Goal: Task Accomplishment & Management: Use online tool/utility

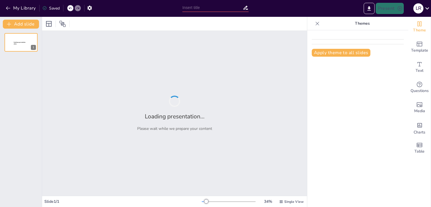
type input "New Sendsteps"
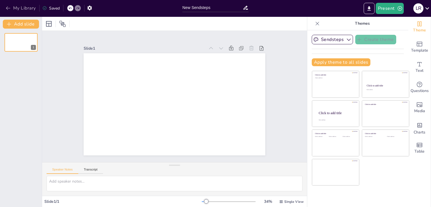
click at [7, 7] on icon "button" at bounding box center [8, 8] width 6 height 6
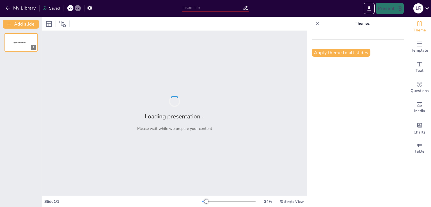
type input "Corrigindo a Rota: Lições de Empreendedores que Superaram Crises"
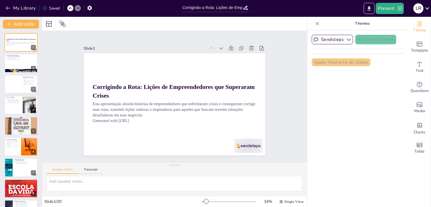
checkbox input "true"
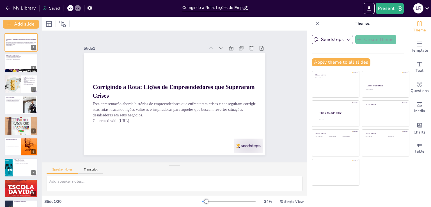
checkbox input "true"
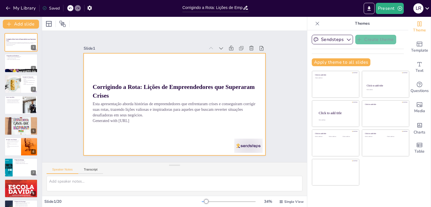
checkbox input "true"
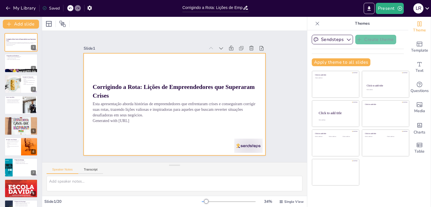
checkbox input "true"
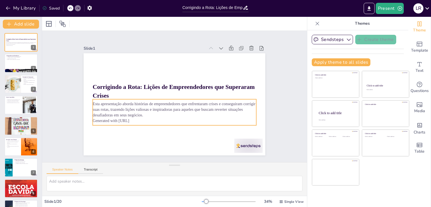
checkbox input "true"
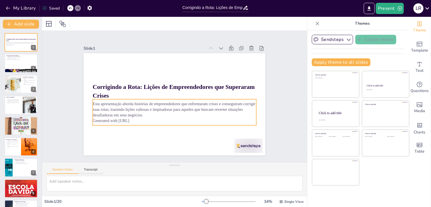
checkbox input "true"
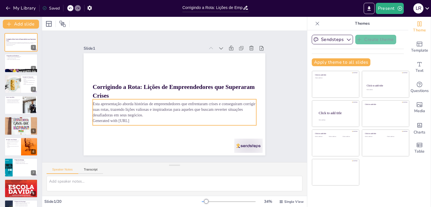
checkbox input "true"
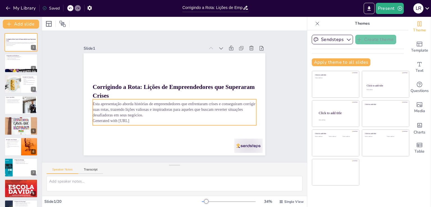
checkbox input "true"
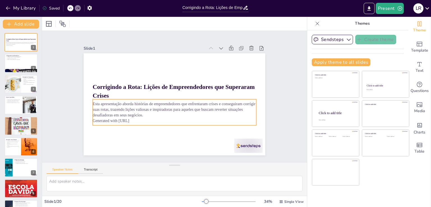
checkbox input "true"
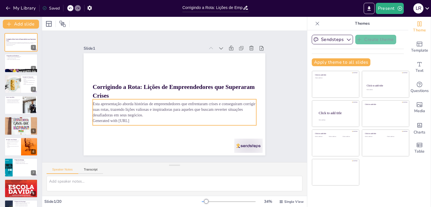
checkbox input "true"
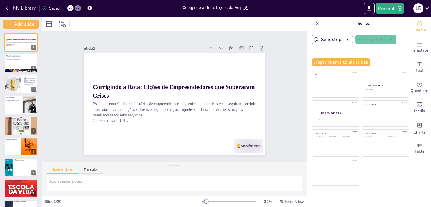
checkbox input "true"
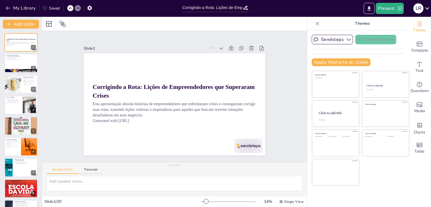
checkbox input "true"
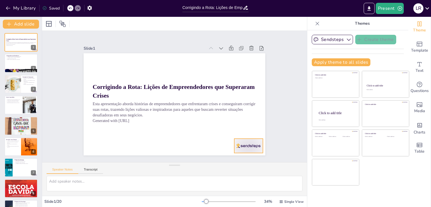
checkbox input "true"
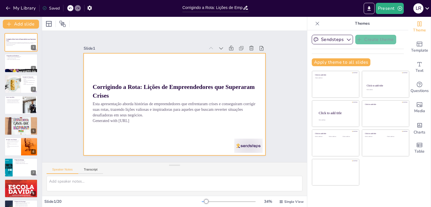
checkbox input "true"
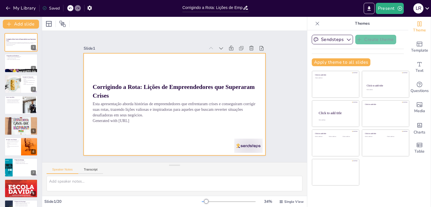
checkbox input "true"
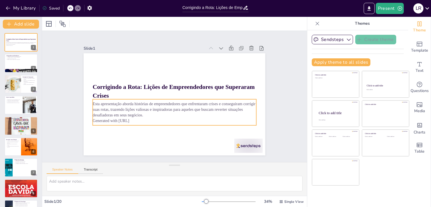
checkbox input "true"
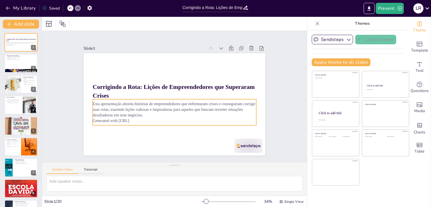
checkbox input "true"
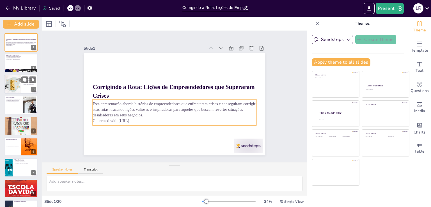
checkbox input "true"
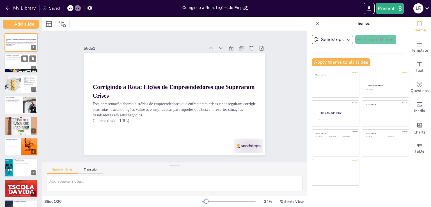
checkbox input "true"
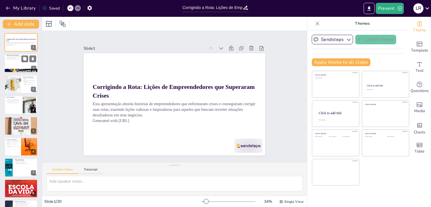
checkbox input "true"
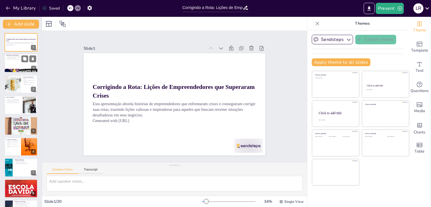
checkbox input "true"
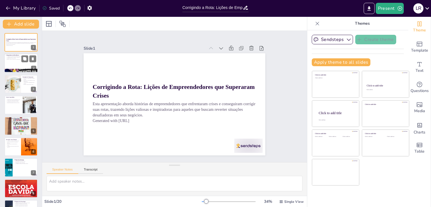
checkbox input "true"
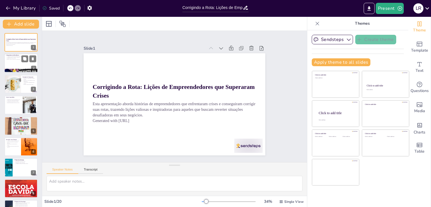
click at [18, 62] on div at bounding box center [21, 63] width 34 height 19
type textarea "A resiliência é um pilar fundamental que permite aos empreendedores não apenas …"
checkbox input "true"
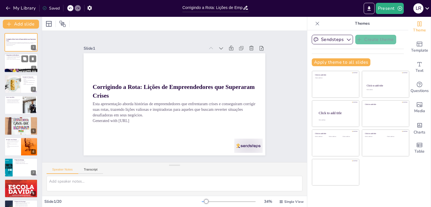
checkbox input "true"
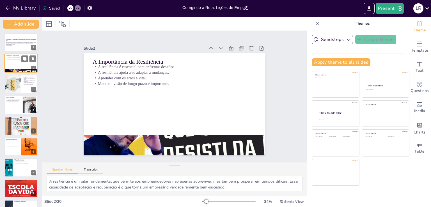
checkbox input "true"
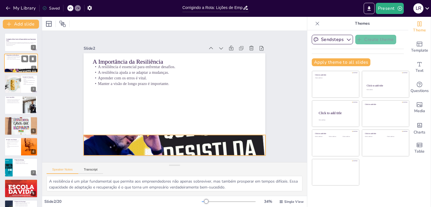
checkbox input "true"
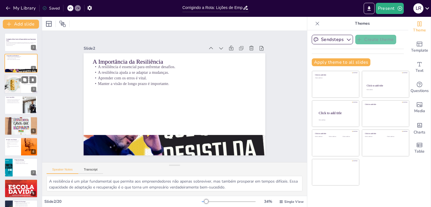
checkbox input "true"
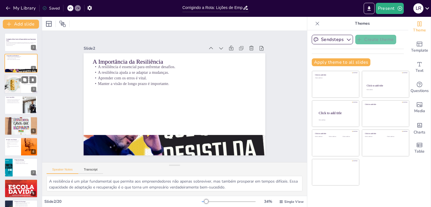
checkbox input "true"
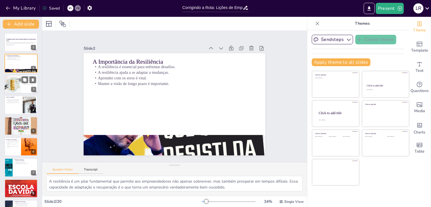
click at [21, 85] on div at bounding box center [21, 84] width 34 height 19
type textarea "A trajetória de [PERSON_NAME] é um exemplo inspirador de como a determinação e …"
checkbox input "true"
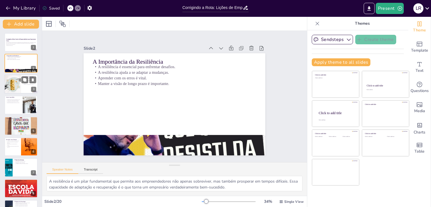
checkbox input "true"
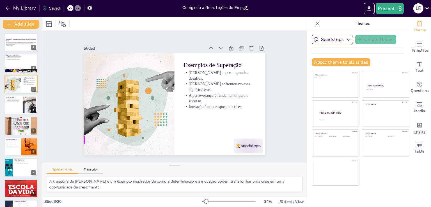
checkbox input "true"
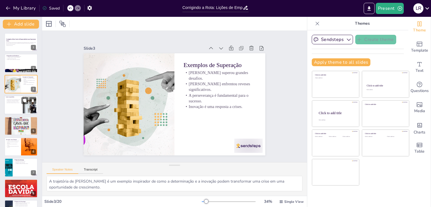
checkbox input "true"
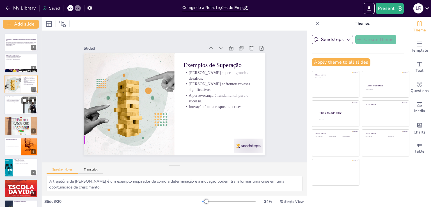
checkbox input "true"
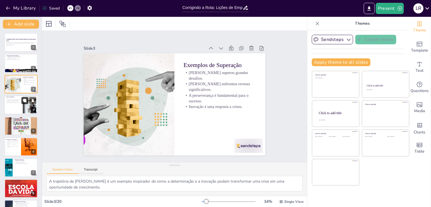
checkbox input "true"
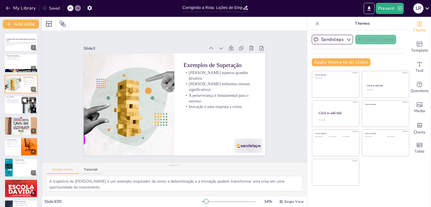
checkbox input "true"
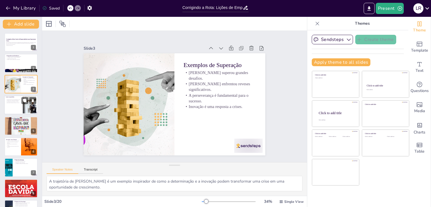
click at [24, 108] on div at bounding box center [30, 105] width 26 height 17
type textarea "Transformar erros em oportunidades é uma habilidade essencial para qualquer emp…"
checkbox input "true"
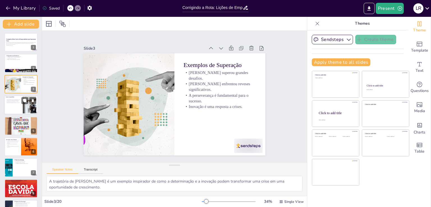
checkbox input "true"
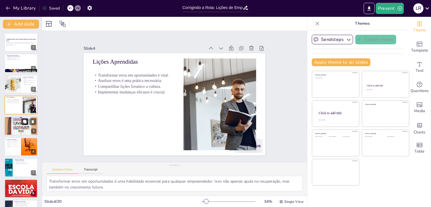
checkbox input "true"
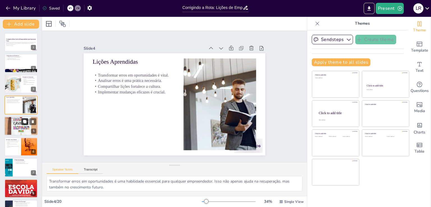
checkbox input "true"
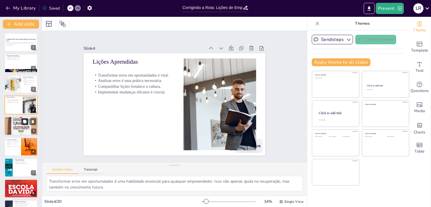
checkbox input "true"
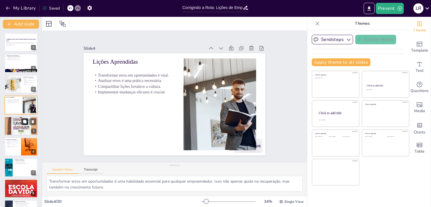
click at [25, 124] on button at bounding box center [24, 121] width 7 height 7
type textarea "O apoio de uma rede de contatos pode ser um recurso inestimável em tempos de cr…"
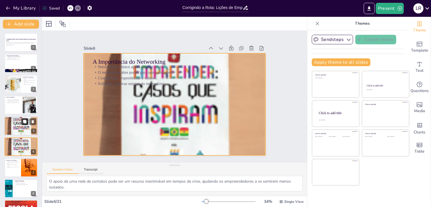
scroll to position [29, 0]
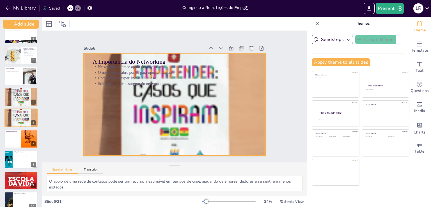
checkbox input "true"
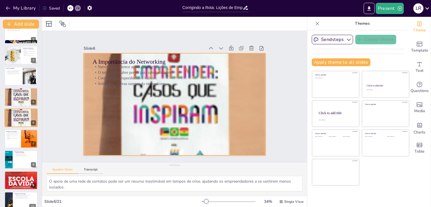
checkbox input "true"
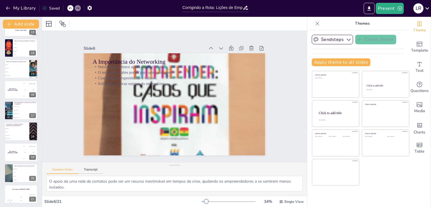
scroll to position [266, 0]
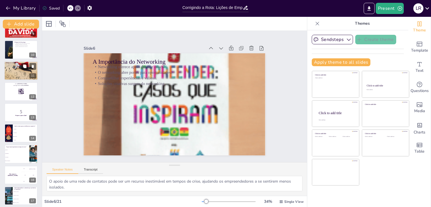
click at [15, 68] on div at bounding box center [21, 71] width 34 height 22
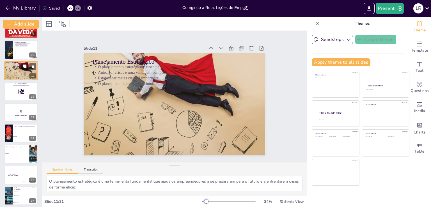
scroll to position [133, 0]
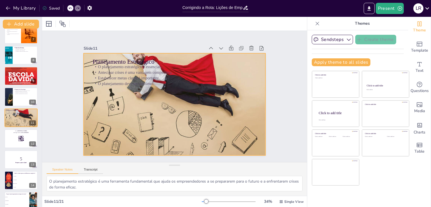
click at [98, 80] on p "O planejamento deve ser contínuo." at bounding box center [175, 83] width 163 height 23
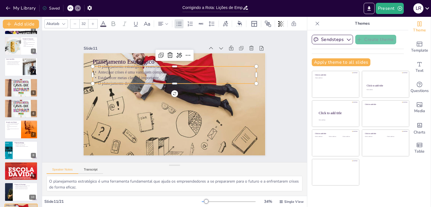
scroll to position [0, 0]
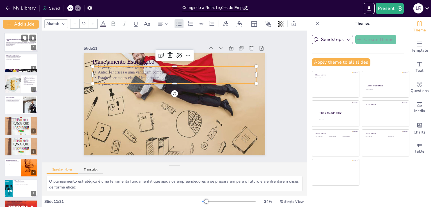
click at [13, 48] on div at bounding box center [21, 42] width 34 height 19
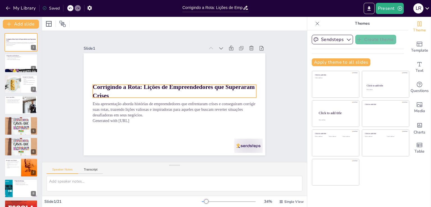
click at [131, 86] on strong "Corrigindo a Rota: Lições de Empreendedores que Superaram Crises" at bounding box center [175, 87] width 159 height 56
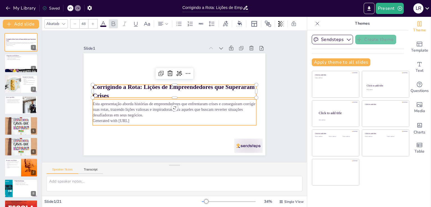
click at [131, 116] on p "Generated with [URL]" at bounding box center [162, 117] width 144 height 87
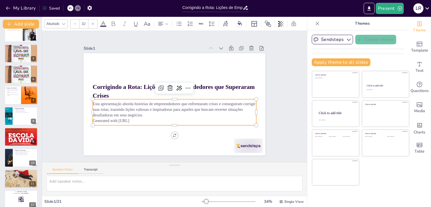
scroll to position [80, 0]
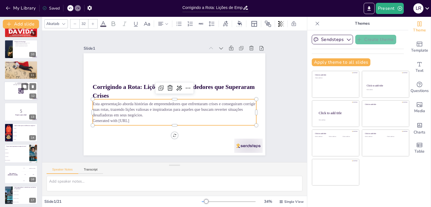
click at [17, 94] on div at bounding box center [21, 90] width 34 height 19
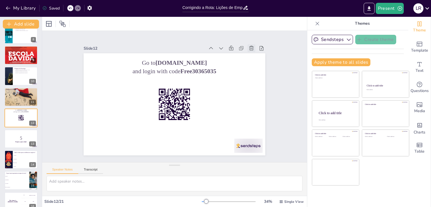
click at [260, 71] on icon at bounding box center [262, 74] width 5 height 6
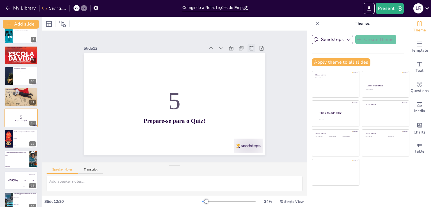
click at [256, 62] on icon at bounding box center [259, 65] width 7 height 7
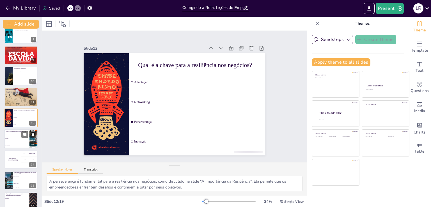
click at [21, 139] on li "Planejamento" at bounding box center [16, 139] width 25 height 4
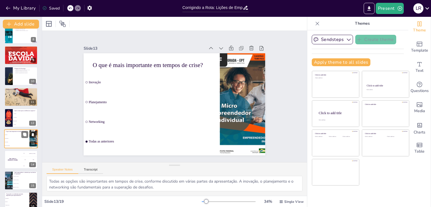
scroll to position [175, 0]
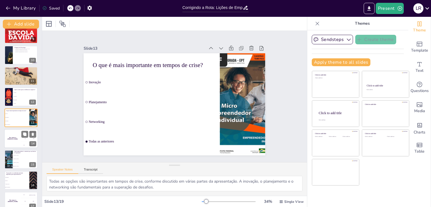
click at [11, 142] on div "The winner is Niels 🏆" at bounding box center [12, 138] width 17 height 19
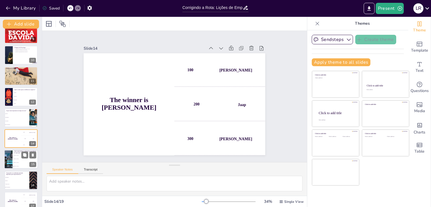
scroll to position [196, 0]
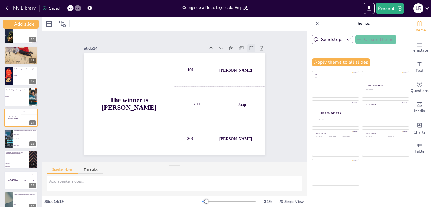
click at [252, 52] on div at bounding box center [256, 56] width 9 height 9
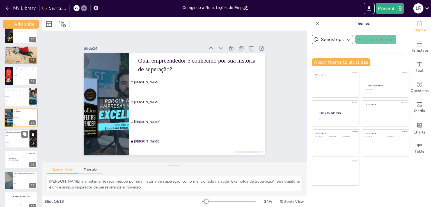
click at [16, 136] on li "Planejamento" at bounding box center [16, 135] width 25 height 3
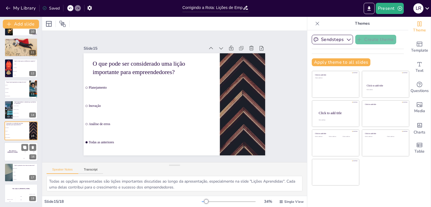
click at [12, 153] on div "The winner is Niels 🏆" at bounding box center [12, 151] width 17 height 19
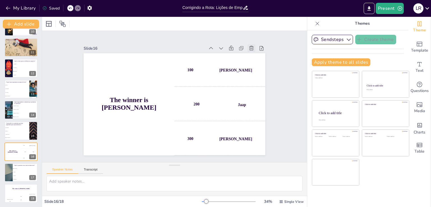
click at [253, 54] on icon at bounding box center [256, 57] width 6 height 6
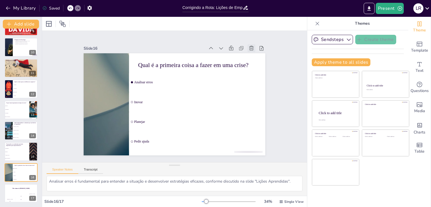
scroll to position [183, 0]
click at [15, 191] on div "The winner is Niels 🏆" at bounding box center [21, 189] width 34 height 10
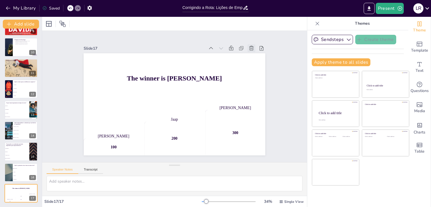
click at [254, 54] on icon at bounding box center [256, 56] width 5 height 5
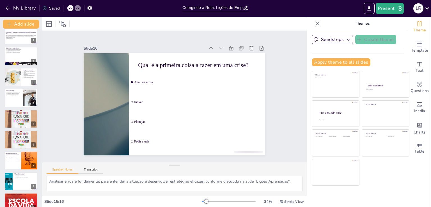
scroll to position [0, 0]
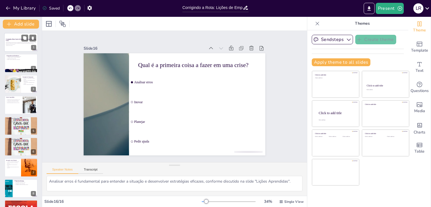
click at [21, 41] on div at bounding box center [28, 38] width 15 height 7
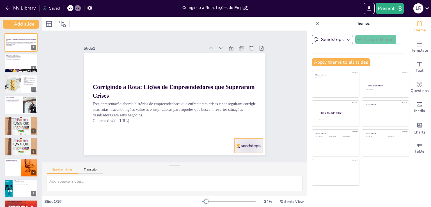
click at [182, 170] on div at bounding box center [169, 186] width 26 height 32
click at [282, 90] on div "Slide 1 Corrigindo a Rota: Lições de Empreendedores que Superaram Crises Esta a…" at bounding box center [174, 96] width 277 height 158
click at [202, 169] on div at bounding box center [187, 184] width 29 height 31
click at [248, 140] on icon at bounding box center [245, 143] width 6 height 6
click at [18, 60] on p "Manter a visão de longo prazo é importante." at bounding box center [21, 59] width 30 height 1
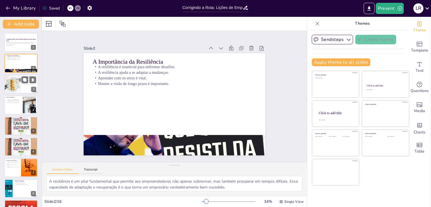
click at [21, 81] on div at bounding box center [12, 84] width 29 height 19
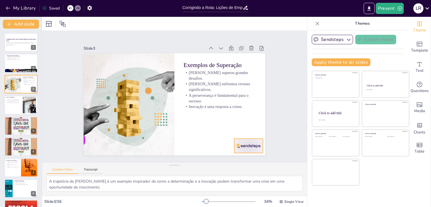
click at [152, 164] on div at bounding box center [142, 179] width 20 height 31
click at [147, 172] on icon at bounding box center [143, 175] width 7 height 7
click at [20, 107] on div at bounding box center [21, 104] width 34 height 19
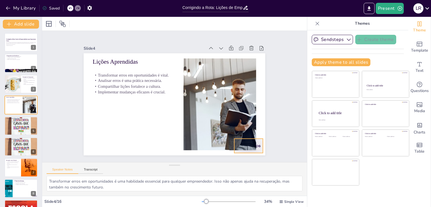
click at [252, 150] on div at bounding box center [237, 160] width 31 height 20
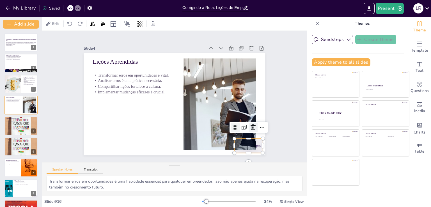
click at [250, 132] on icon at bounding box center [249, 135] width 7 height 7
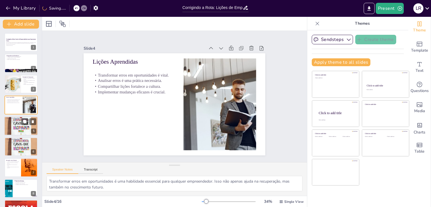
click at [17, 128] on div at bounding box center [21, 126] width 34 height 45
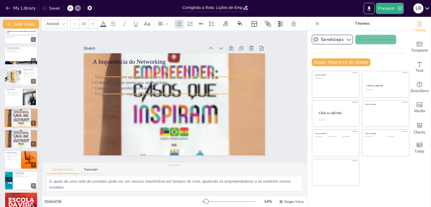
drag, startPoint x: 117, startPoint y: 76, endPoint x: 114, endPoint y: 86, distance: 10.6
click at [114, 86] on p "Compartilhar experiências é valioso." at bounding box center [173, 88] width 161 height 40
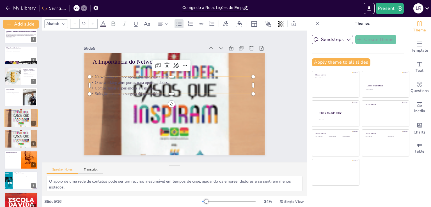
click at [103, 21] on icon at bounding box center [103, 23] width 7 height 7
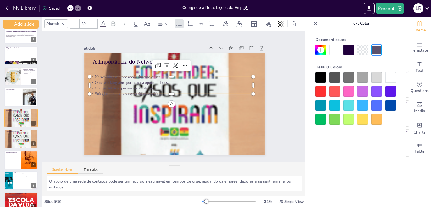
click at [389, 77] on div at bounding box center [391, 77] width 11 height 11
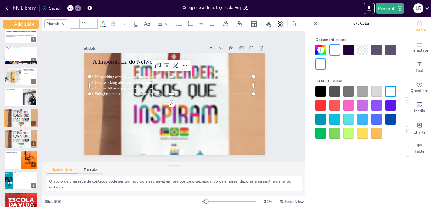
click at [321, 90] on div at bounding box center [321, 91] width 11 height 11
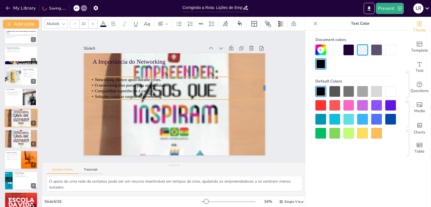
drag, startPoint x: 249, startPoint y: 82, endPoint x: 261, endPoint y: 82, distance: 11.2
click at [264, 86] on div at bounding box center [267, 97] width 7 height 23
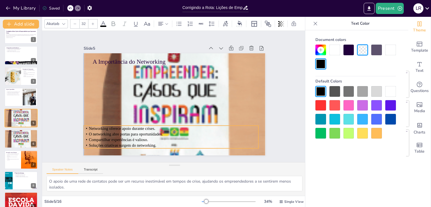
drag, startPoint x: 173, startPoint y: 96, endPoint x: 167, endPoint y: 145, distance: 49.2
click at [167, 145] on p "Soluções criativas surgem do networking." at bounding box center [166, 145] width 174 height 24
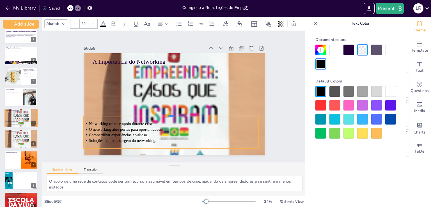
drag, startPoint x: 167, startPoint y: 122, endPoint x: 167, endPoint y: 113, distance: 9.5
click at [167, 113] on div at bounding box center [163, 109] width 154 height 91
click at [167, 113] on div at bounding box center [158, 104] width 106 height 144
click at [149, 130] on p "Compartilhar experiências é valioso." at bounding box center [137, 89] width 24 height 174
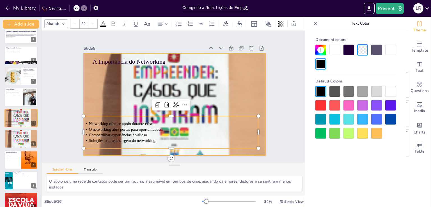
click at [225, 86] on div at bounding box center [175, 104] width 182 height 241
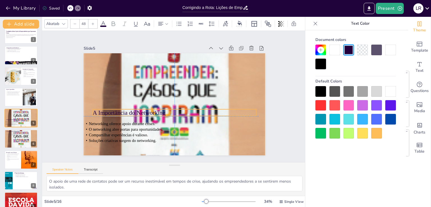
drag, startPoint x: 145, startPoint y: 60, endPoint x: 145, endPoint y: 111, distance: 51.1
click at [145, 111] on p "A Importância do Networking" at bounding box center [171, 112] width 162 height 42
drag, startPoint x: 254, startPoint y: 111, endPoint x: 170, endPoint y: 110, distance: 83.7
click at [170, 110] on div at bounding box center [171, 113] width 6 height 9
drag, startPoint x: 155, startPoint y: 111, endPoint x: 149, endPoint y: 112, distance: 6.3
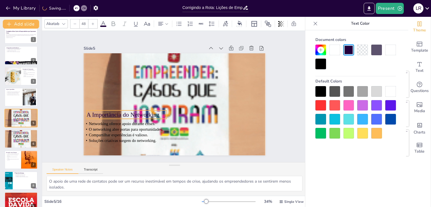
click at [149, 112] on p "A Importância do Networking" at bounding box center [124, 104] width 80 height 25
drag, startPoint x: 162, startPoint y: 118, endPoint x: 139, endPoint y: 117, distance: 22.5
click at [139, 117] on div "A Importância do Networking Networking oferece apoio durante crises. O networki…" at bounding box center [173, 104] width 191 height 121
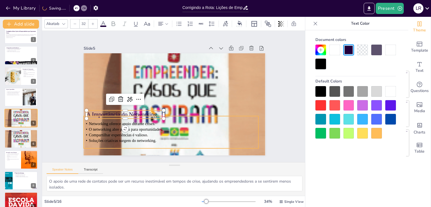
click at [217, 131] on p "Compartilhar experiências é valioso." at bounding box center [167, 135] width 174 height 24
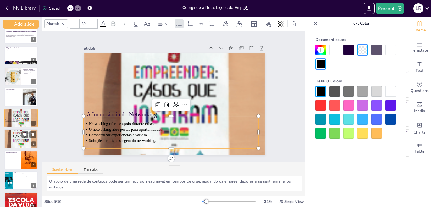
click at [15, 143] on div at bounding box center [21, 139] width 34 height 45
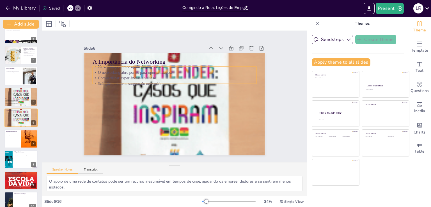
click at [122, 66] on p "Networking oferece apoio durante crises." at bounding box center [183, 68] width 157 height 56
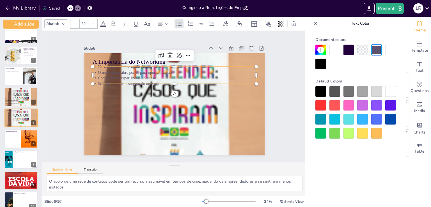
click at [319, 90] on div at bounding box center [321, 91] width 11 height 11
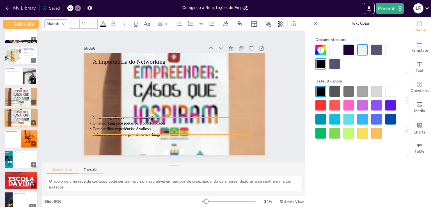
drag, startPoint x: 142, startPoint y: 74, endPoint x: 136, endPoint y: 125, distance: 51.4
click at [136, 107] on span "Compartilhar experiências é valioso." at bounding box center [114, 85] width 47 height 43
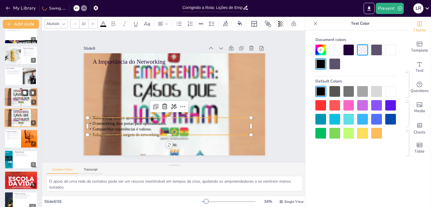
click at [20, 95] on div at bounding box center [21, 97] width 34 height 45
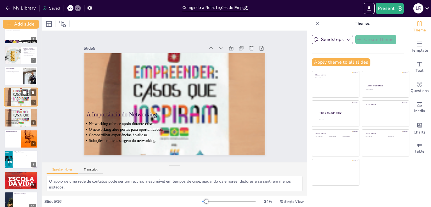
scroll to position [8, 0]
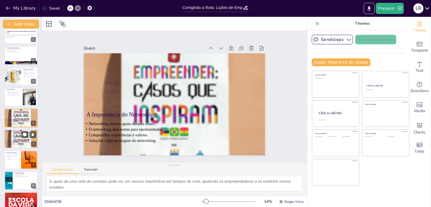
click at [21, 137] on div at bounding box center [21, 139] width 34 height 45
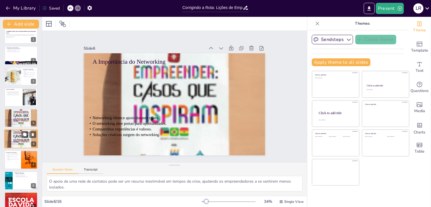
scroll to position [29, 0]
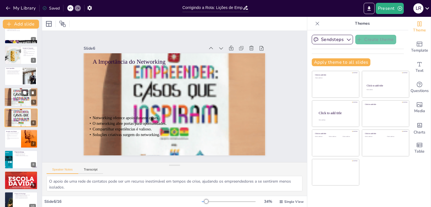
click at [19, 99] on div "Networking oferece apoio durante crises. O networking abre portas para oportuni…" at bounding box center [20, 102] width 33 height 6
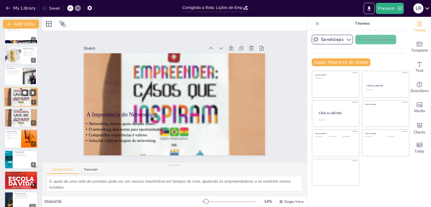
scroll to position [8, 0]
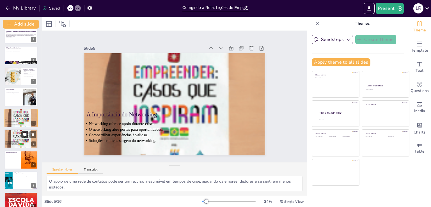
click at [22, 137] on button at bounding box center [24, 134] width 7 height 7
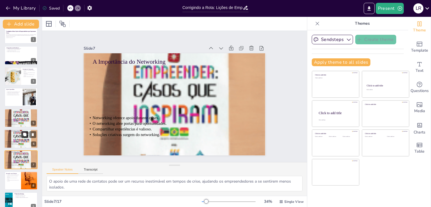
scroll to position [50, 0]
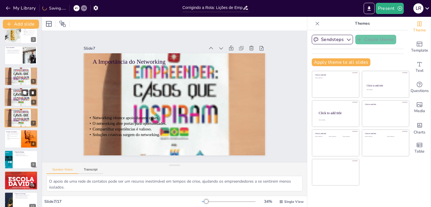
click at [33, 92] on icon at bounding box center [33, 92] width 2 height 3
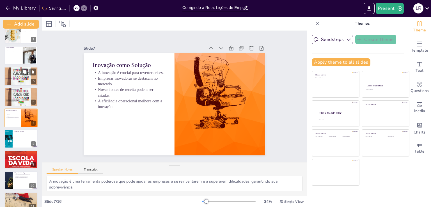
click at [25, 78] on div at bounding box center [21, 76] width 34 height 45
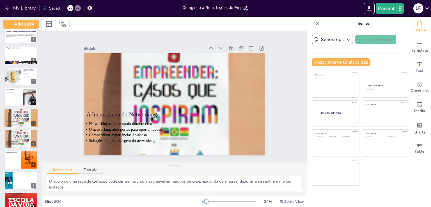
click at [70, 7] on icon at bounding box center [70, 7] width 3 height 3
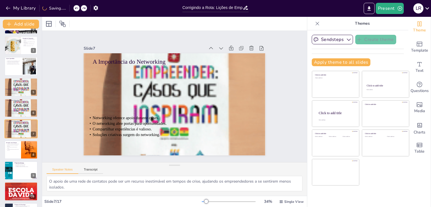
scroll to position [51, 0]
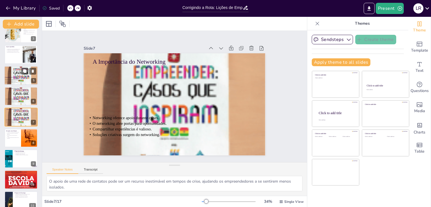
click at [20, 79] on p "Networking oferece apoio durante crises." at bounding box center [20, 79] width 33 height 1
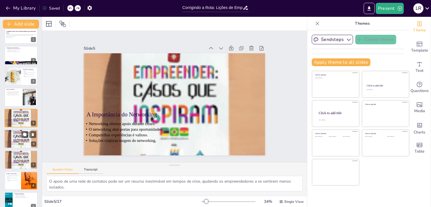
click at [23, 140] on div at bounding box center [21, 139] width 34 height 45
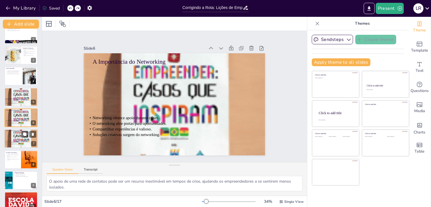
click at [19, 142] on span "O networking abre portas para oportunidades." at bounding box center [13, 142] width 14 height 1
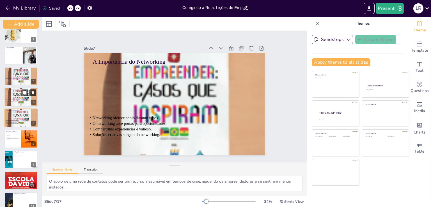
click at [34, 92] on icon at bounding box center [33, 92] width 2 height 3
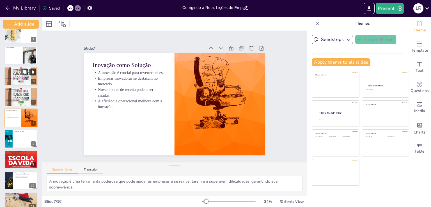
click at [34, 72] on icon at bounding box center [33, 71] width 2 height 3
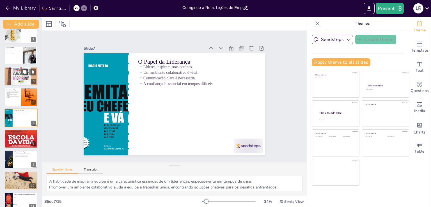
click at [22, 79] on p "O networking abre portas para oportunidades." at bounding box center [20, 79] width 30 height 1
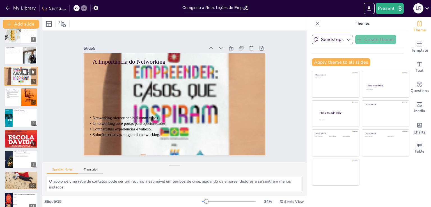
scroll to position [8, 0]
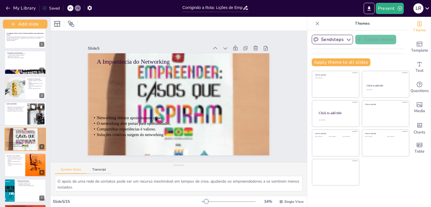
drag, startPoint x: 44, startPoint y: 120, endPoint x: 44, endPoint y: 124, distance: 3.1
click at [44, 124] on div "Add slide Corrigindo a Rota: Lições de Empreendedores que Superaram Crises Esta…" at bounding box center [25, 112] width 51 height 190
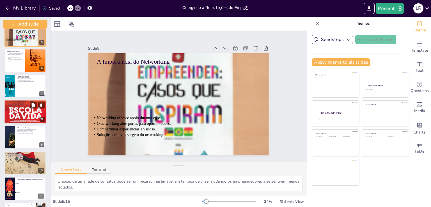
click at [29, 109] on div at bounding box center [25, 112] width 42 height 56
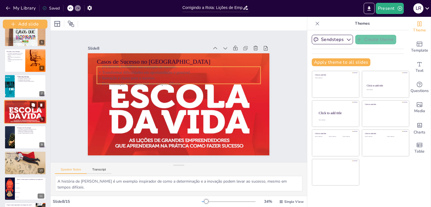
scroll to position [106, 0]
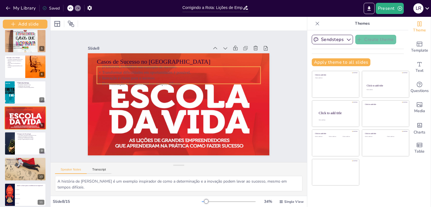
click at [111, 74] on p "Inovação é chave para o sucesso." at bounding box center [187, 80] width 152 height 72
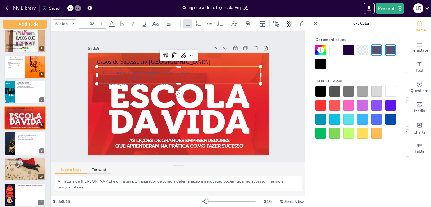
click at [320, 92] on div at bounding box center [321, 91] width 11 height 11
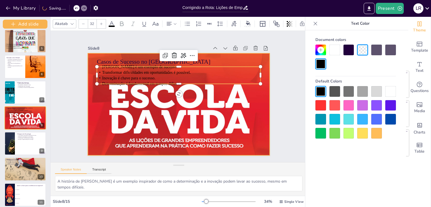
click at [252, 132] on div at bounding box center [177, 104] width 248 height 287
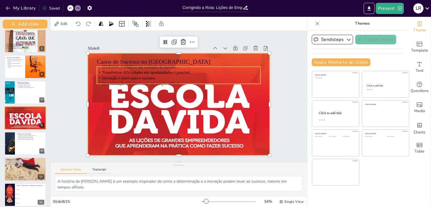
click at [162, 80] on span "Determinação é fundamental em tempos difíceis." at bounding box center [145, 76] width 78 height 21
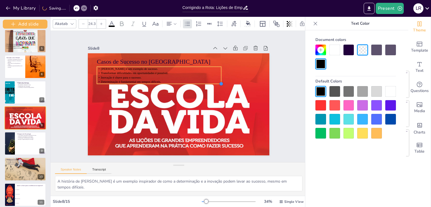
drag, startPoint x: 257, startPoint y: 81, endPoint x: 218, endPoint y: 69, distance: 41.2
click at [218, 69] on div "Casos de Sucesso no Brasil Jorge Paulo Lemann é um exemplo de sucesso. Transfor…" at bounding box center [177, 104] width 191 height 120
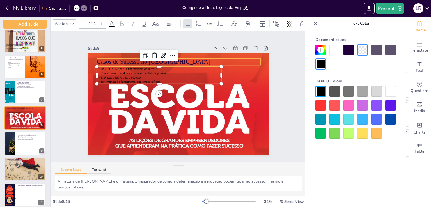
click at [132, 61] on p "Casos de Sucesso no [GEOGRAPHIC_DATA]" at bounding box center [182, 62] width 163 height 26
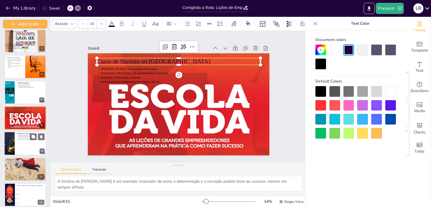
click at [25, 141] on div at bounding box center [25, 144] width 42 height 24
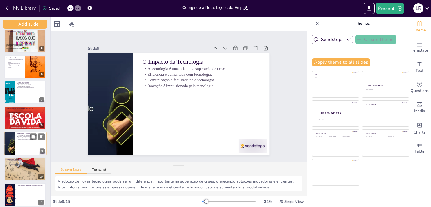
scroll to position [132, 0]
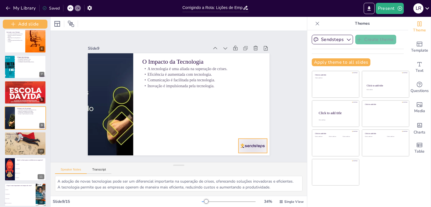
click at [248, 145] on div at bounding box center [247, 153] width 30 height 17
click at [253, 139] on icon at bounding box center [249, 143] width 8 height 8
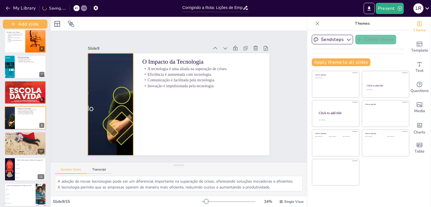
click at [110, 104] on div at bounding box center [110, 97] width 191 height 121
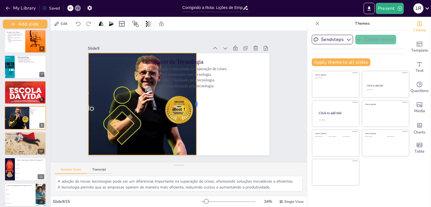
drag, startPoint x: 130, startPoint y: 103, endPoint x: 192, endPoint y: 111, distance: 63.2
click at [192, 111] on div at bounding box center [197, 106] width 15 height 102
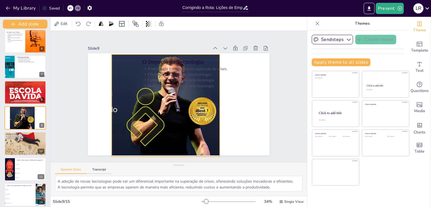
drag, startPoint x: 141, startPoint y: 110, endPoint x: 164, endPoint y: 112, distance: 23.3
click at [164, 112] on div at bounding box center [134, 91] width 204 height 153
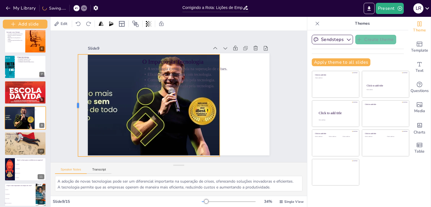
drag, startPoint x: 106, startPoint y: 102, endPoint x: 72, endPoint y: 104, distance: 33.7
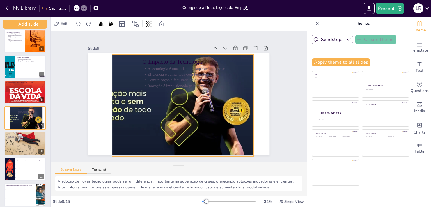
drag, startPoint x: 158, startPoint y: 109, endPoint x: 193, endPoint y: 109, distance: 34.5
click at [193, 109] on div at bounding box center [166, 90] width 167 height 207
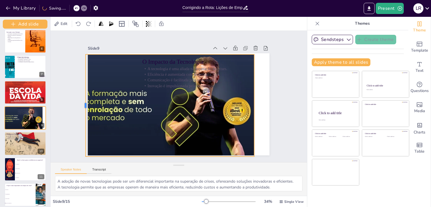
drag, startPoint x: 108, startPoint y: 103, endPoint x: 81, endPoint y: 103, distance: 27.0
click at [81, 103] on div at bounding box center [83, 96] width 15 height 102
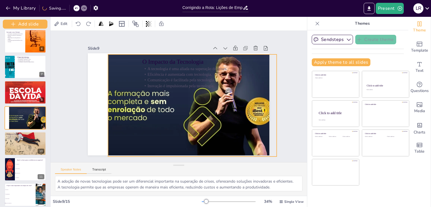
drag, startPoint x: 126, startPoint y: 111, endPoint x: 145, endPoint y: 111, distance: 19.4
click at [145, 111] on div at bounding box center [188, 108] width 204 height 153
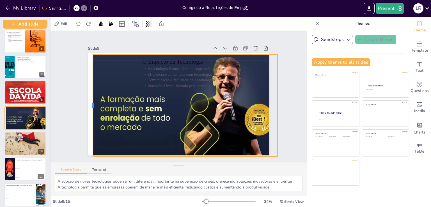
drag, startPoint x: 103, startPoint y: 103, endPoint x: 87, endPoint y: 104, distance: 16.0
click at [87, 104] on div at bounding box center [90, 96] width 15 height 102
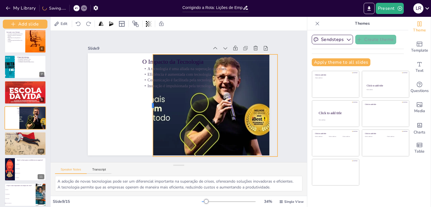
drag, startPoint x: 87, startPoint y: 104, endPoint x: 148, endPoint y: 111, distance: 61.3
click at [148, 111] on div at bounding box center [150, 99] width 26 height 101
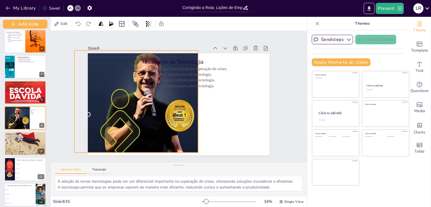
drag, startPoint x: 194, startPoint y: 110, endPoint x: 115, endPoint y: 106, distance: 79.8
click at [115, 106] on div at bounding box center [108, 87] width 217 height 170
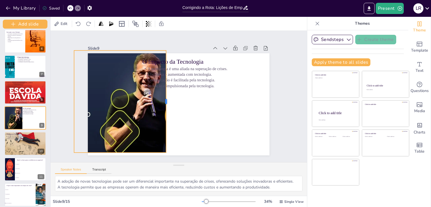
drag, startPoint x: 194, startPoint y: 99, endPoint x: 162, endPoint y: 99, distance: 31.7
click at [162, 99] on div at bounding box center [168, 99] width 26 height 101
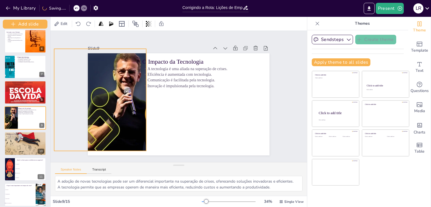
drag, startPoint x: 143, startPoint y: 108, endPoint x: 123, endPoint y: 106, distance: 19.7
click at [124, 106] on div at bounding box center [231, 22] width 215 height 220
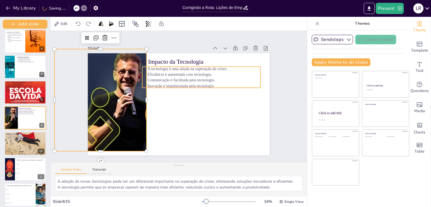
click at [173, 76] on p "Comunicação é facilitada pela tecnologia." at bounding box center [206, 90] width 110 height 53
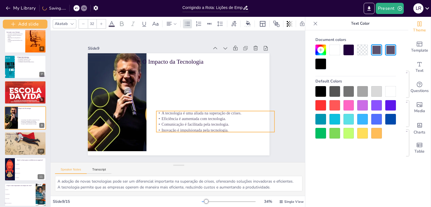
drag, startPoint x: 176, startPoint y: 81, endPoint x: 184, endPoint y: 106, distance: 26.2
click at [187, 119] on p "Eficiência é aumentada com tecnologia." at bounding box center [210, 126] width 117 height 30
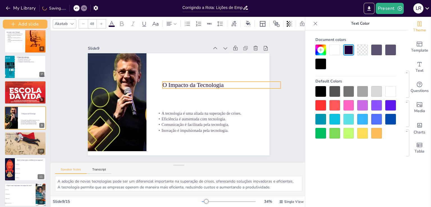
drag, startPoint x: 168, startPoint y: 61, endPoint x: 189, endPoint y: 85, distance: 31.1
click at [189, 85] on p "O Impacto da Tecnologia" at bounding box center [223, 89] width 118 height 21
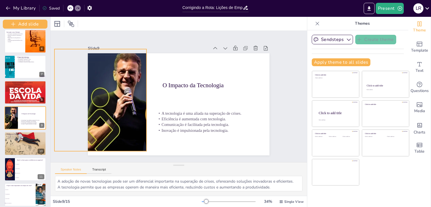
click at [133, 130] on div at bounding box center [88, 89] width 211 height 154
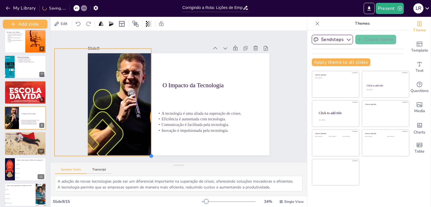
drag, startPoint x: 144, startPoint y: 147, endPoint x: 149, endPoint y: 149, distance: 4.9
click at [149, 149] on div "O Impacto da Tecnologia A tecnologia é uma aliada na superação de crises. Efici…" at bounding box center [177, 104] width 191 height 121
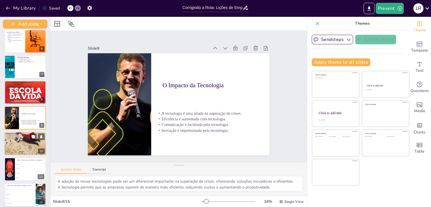
click at [28, 145] on div at bounding box center [25, 144] width 42 height 28
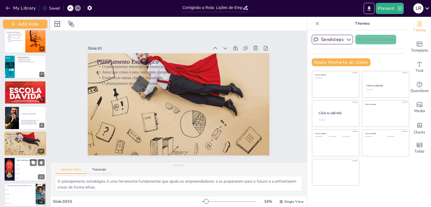
scroll to position [157, 0]
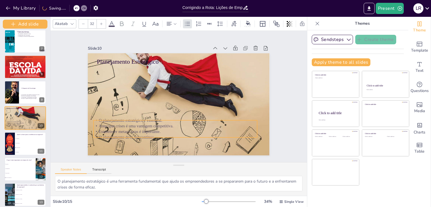
drag, startPoint x: 125, startPoint y: 73, endPoint x: 122, endPoint y: 127, distance: 54.0
click at [122, 125] on p "Estabelecer metas claras é importante." at bounding box center [157, 69] width 125 height 114
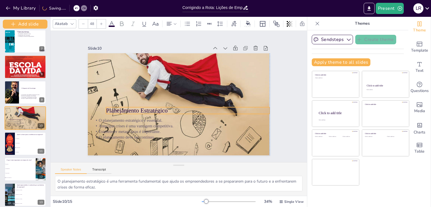
drag, startPoint x: 116, startPoint y: 59, endPoint x: 126, endPoint y: 108, distance: 49.8
click at [126, 108] on p "Planejamento Estratégico" at bounding box center [186, 112] width 163 height 26
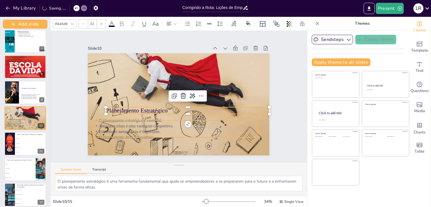
click at [122, 124] on p "Antecipar crises é uma vantagem competitiva." at bounding box center [172, 125] width 163 height 23
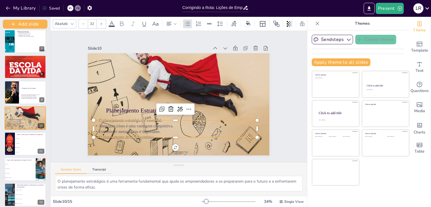
click at [110, 20] on icon at bounding box center [111, 23] width 7 height 7
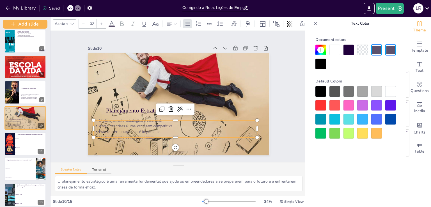
click at [122, 21] on icon at bounding box center [122, 23] width 4 height 5
click at [121, 21] on icon at bounding box center [121, 23] width 7 height 7
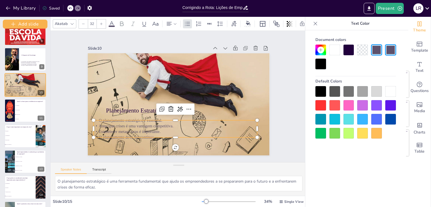
scroll to position [212, 0]
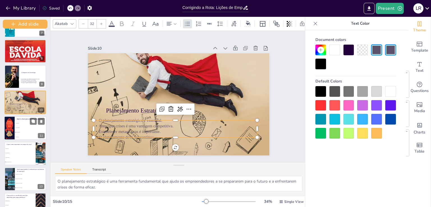
click at [26, 124] on li "Adaptação" at bounding box center [31, 123] width 32 height 4
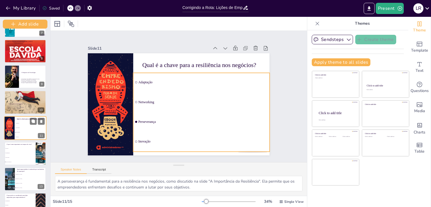
scroll to position [183, 0]
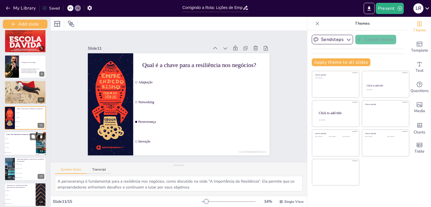
click at [23, 147] on span "Networking" at bounding box center [20, 147] width 30 height 1
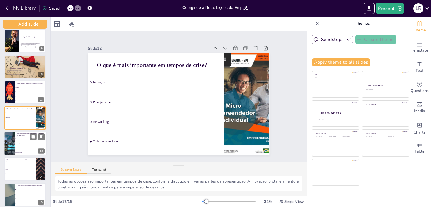
click at [30, 145] on li "[PERSON_NAME]" at bounding box center [31, 143] width 32 height 4
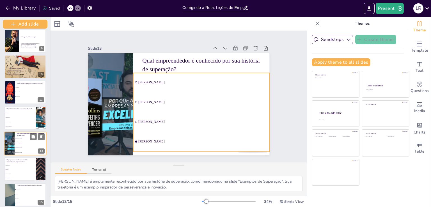
scroll to position [212, 0]
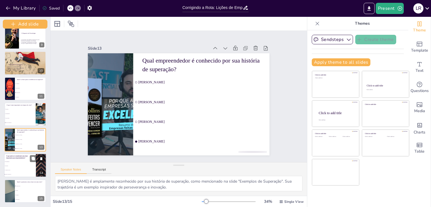
click at [20, 164] on li "Inovação" at bounding box center [20, 166] width 32 height 4
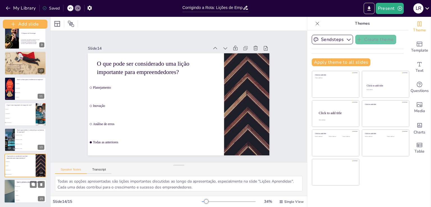
click at [27, 188] on li "Inovar" at bounding box center [31, 190] width 32 height 4
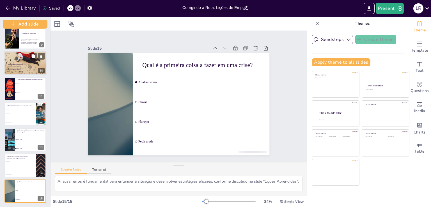
click at [29, 69] on p "Estabelecer metas claras é importante." at bounding box center [24, 69] width 38 height 1
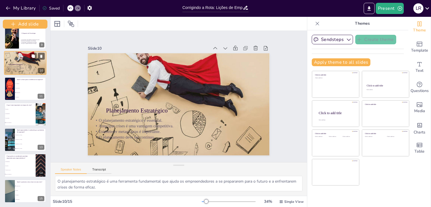
scroll to position [157, 0]
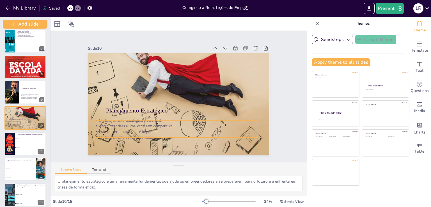
click at [163, 121] on p "O planejamento estratégico é essencial." at bounding box center [168, 118] width 157 height 56
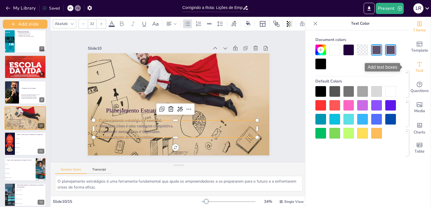
click at [416, 67] on icon "Add text boxes" at bounding box center [419, 64] width 7 height 7
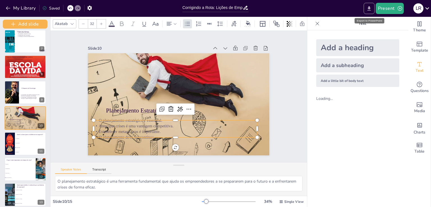
click at [370, 7] on icon "Export to PowerPoint" at bounding box center [369, 8] width 3 height 4
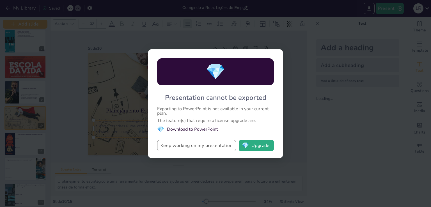
click at [204, 146] on button "Keep working on my presentation" at bounding box center [196, 145] width 79 height 11
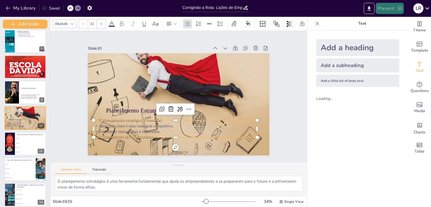
click at [393, 9] on button "Present" at bounding box center [390, 8] width 28 height 11
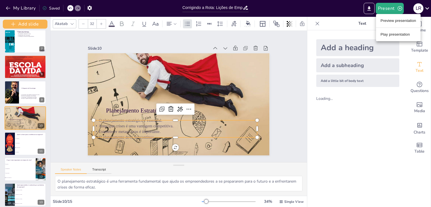
click at [354, 124] on div at bounding box center [215, 103] width 431 height 207
click at [363, 108] on div "Add a heading Add a subheading Add a little bit of body text Loading..." at bounding box center [357, 118] width 101 height 177
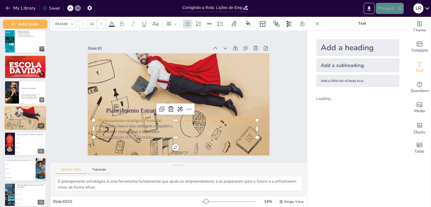
click at [389, 8] on button "Present" at bounding box center [390, 8] width 28 height 11
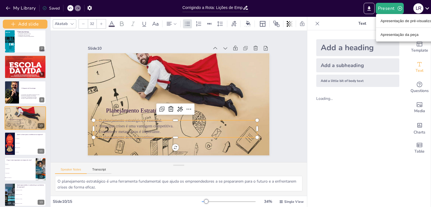
click at [394, 22] on font "Apresentação de pré-visualização" at bounding box center [409, 21] width 57 height 4
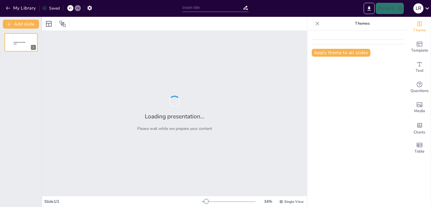
type input "Corrigindo a Rota: Lições de Empreendedores que Superaram Crises"
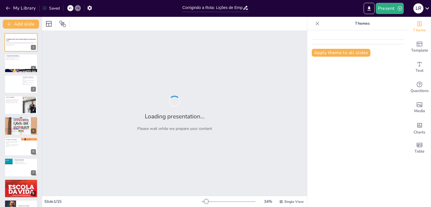
checkbox input "true"
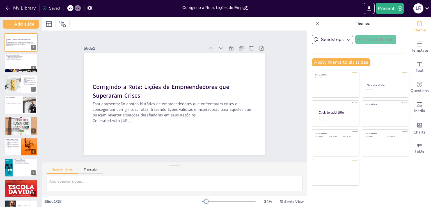
checkbox input "true"
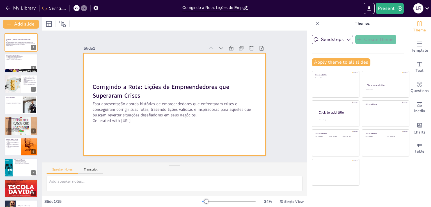
checkbox input "true"
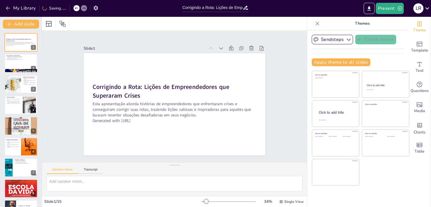
click at [97, 8] on icon "button" at bounding box center [95, 8] width 4 height 5
click at [89, 8] on icon "button" at bounding box center [90, 8] width 6 height 6
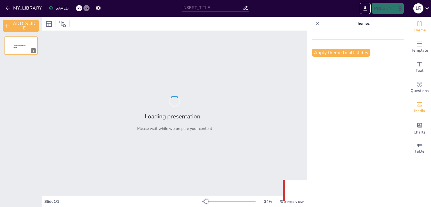
type input "Corrigindo a Rota: Lições de Empreendedores que Superaram Crises"
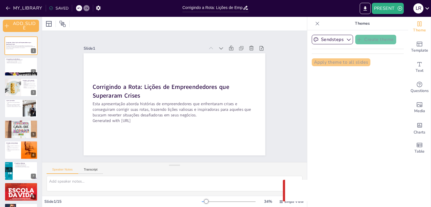
checkbox input "true"
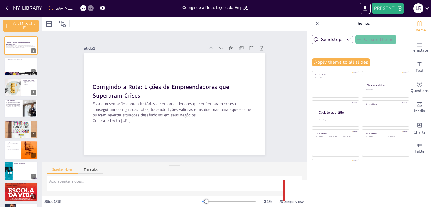
checkbox input "true"
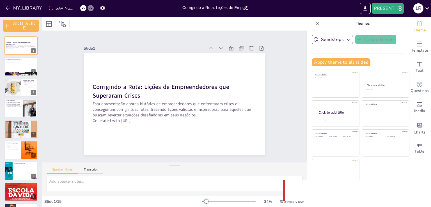
checkbox input "true"
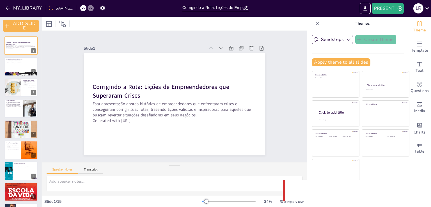
checkbox input "true"
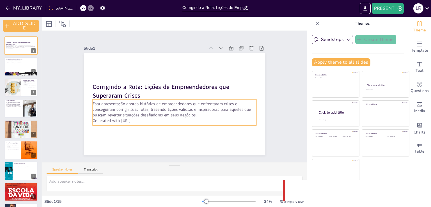
checkbox input "true"
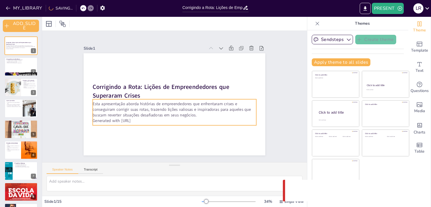
checkbox input "true"
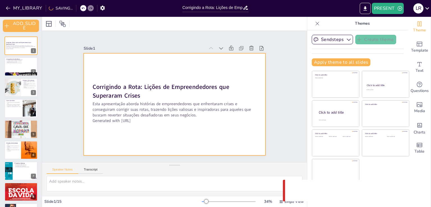
checkbox input "true"
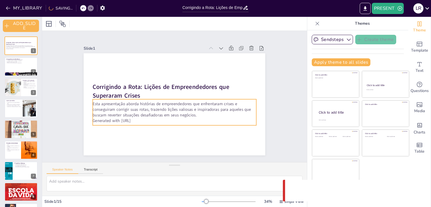
checkbox input "true"
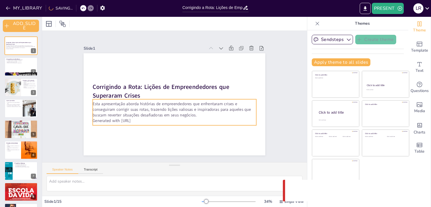
checkbox input "true"
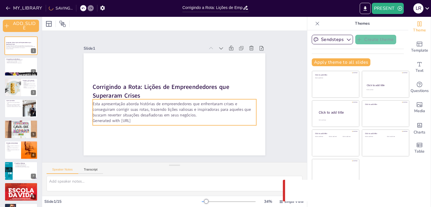
checkbox input "true"
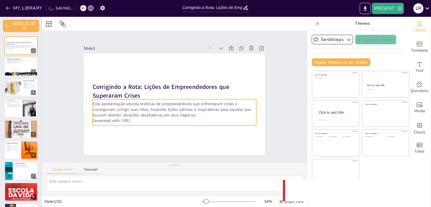
checkbox input "true"
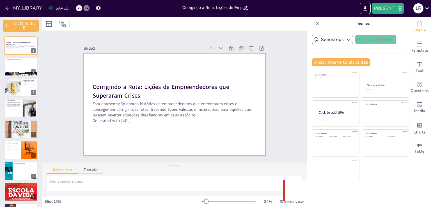
checkbox input "true"
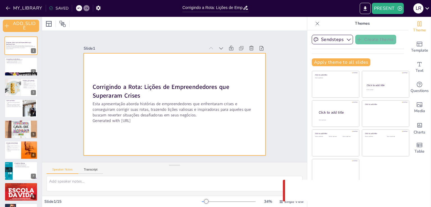
checkbox input "true"
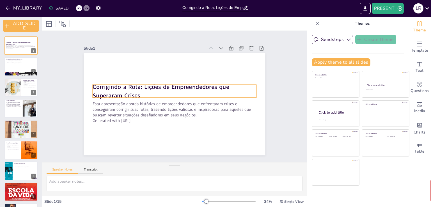
checkbox input "true"
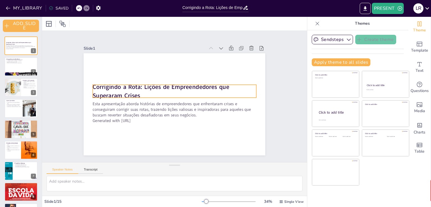
checkbox input "true"
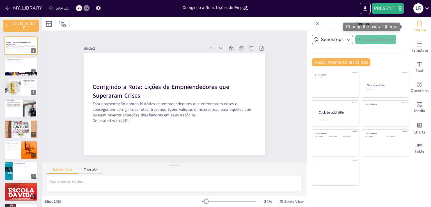
checkbox input "true"
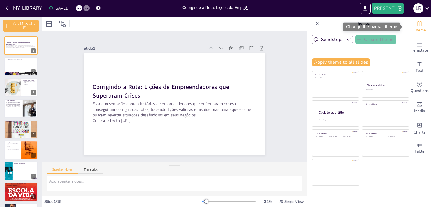
checkbox input "true"
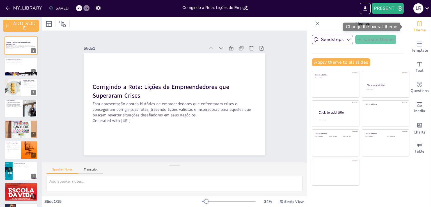
checkbox input "true"
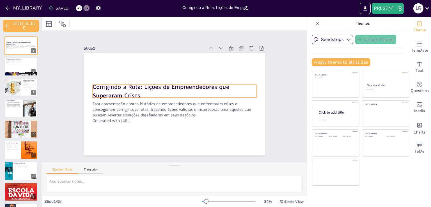
checkbox input "true"
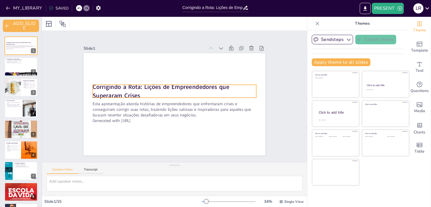
checkbox input "true"
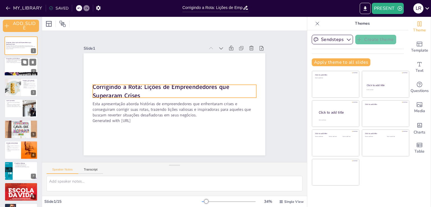
checkbox input "true"
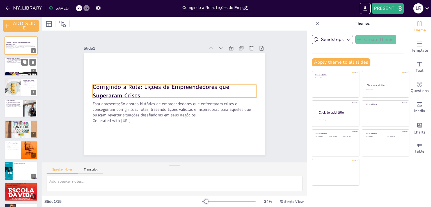
checkbox input "true"
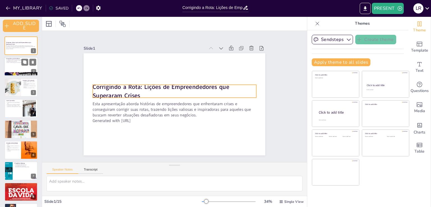
checkbox input "true"
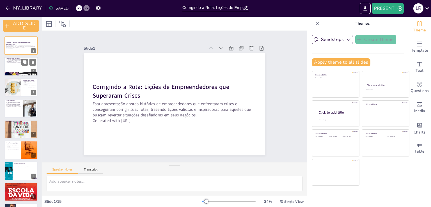
checkbox input "true"
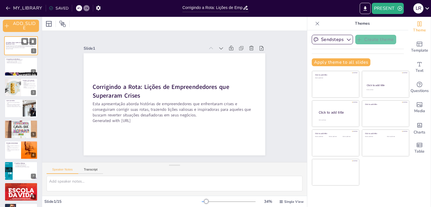
checkbox input "true"
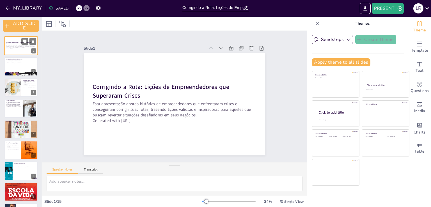
checkbox input "true"
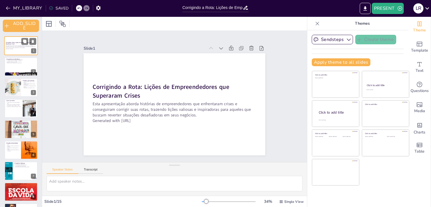
checkbox input "true"
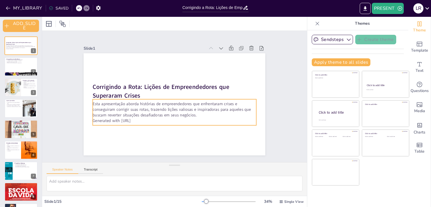
checkbox input "true"
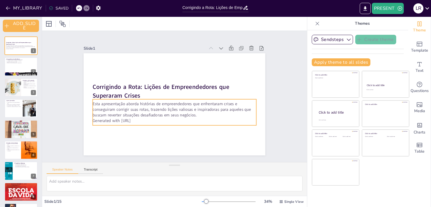
checkbox input "true"
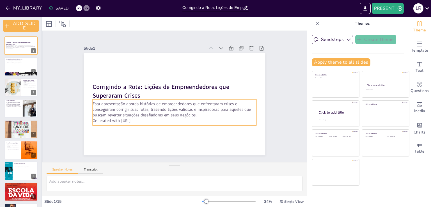
checkbox input "true"
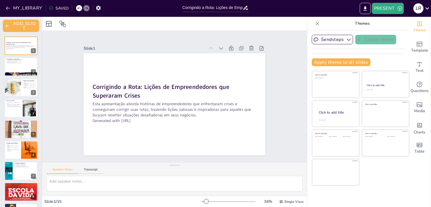
checkbox input "true"
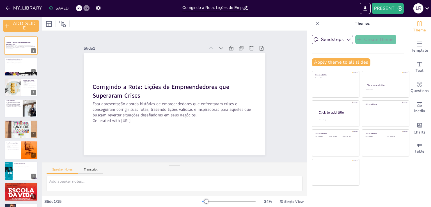
checkbox input "true"
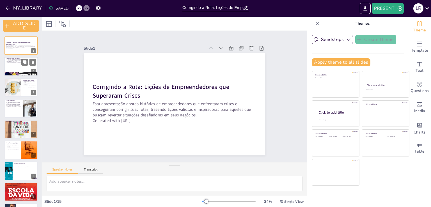
checkbox input "true"
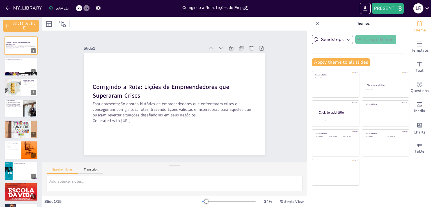
checkbox input "true"
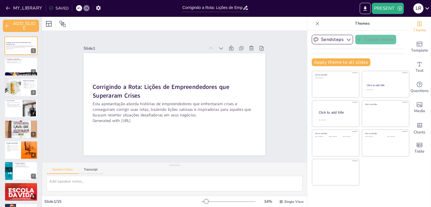
checkbox input "true"
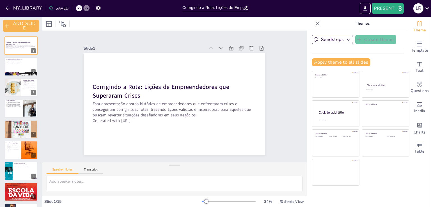
checkbox input "true"
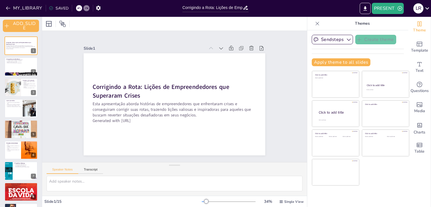
checkbox input "true"
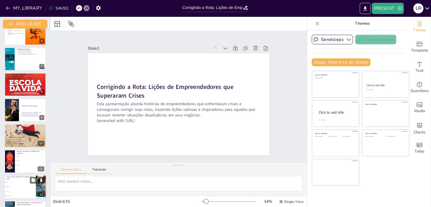
checkbox input "true"
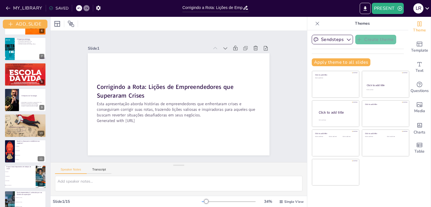
checkbox input "true"
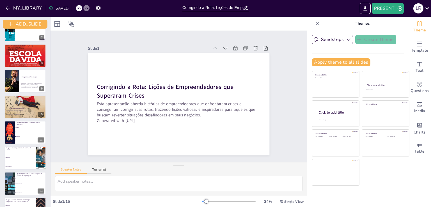
checkbox input "true"
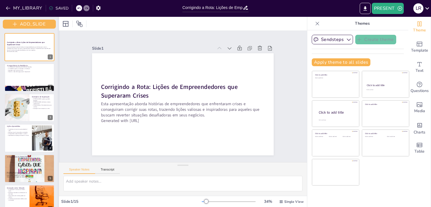
drag, startPoint x: 40, startPoint y: 73, endPoint x: 57, endPoint y: 31, distance: 45.1
click at [57, 31] on div "ADD_SLIDE Corrigindo a Rota: Lições de Empreendedores que Superaram Crises Esta…" at bounding box center [29, 112] width 59 height 190
click at [365, 6] on icon "EXPORT_TO_POWERPOINT" at bounding box center [365, 9] width 6 height 6
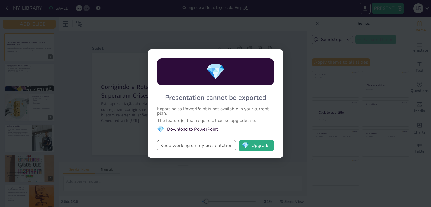
click at [216, 145] on button "Keep working on my presentation" at bounding box center [196, 145] width 79 height 11
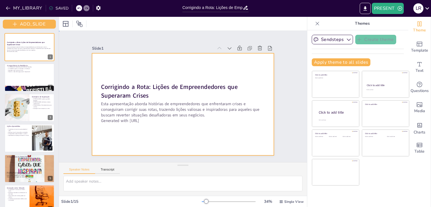
click at [102, 76] on div at bounding box center [183, 104] width 182 height 102
click at [102, 76] on div at bounding box center [175, 100] width 179 height 208
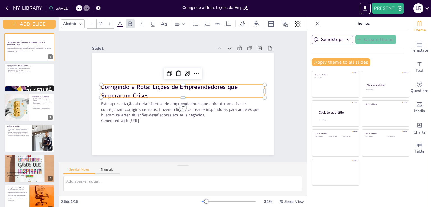
click at [180, 91] on strong "Corrigindo a Rota: Lições de Empreendedores que Superaram Crises" at bounding box center [188, 83] width 17 height 136
click at [155, 91] on strong "Corrigindo a Rota: Lições de Empreendedores que Superaram Crises" at bounding box center [184, 81] width 58 height 133
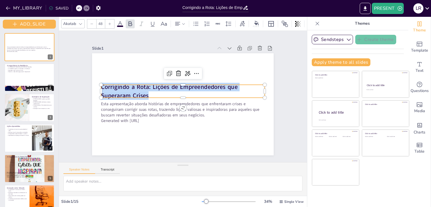
click at [133, 91] on strong "Corrigindo a Rota: Lições de Empreendedores que Superaram Crises" at bounding box center [189, 112] width 113 height 97
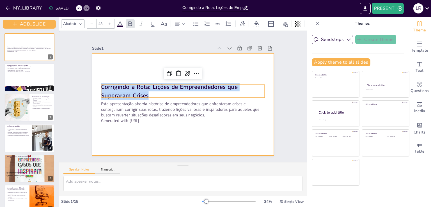
click at [166, 133] on div at bounding box center [175, 93] width 167 height 207
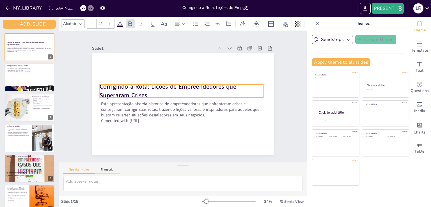
click at [130, 94] on strong "Corrigindo a Rota: Lições de Empreendedores que Superaram Crises" at bounding box center [198, 102] width 136 height 17
click at [120, 83] on strong "Corrigindo a Rota: Lições de Empreendedores que Superaram Crises" at bounding box center [173, 81] width 127 height 76
click at [129, 83] on strong "Corrigindo a Rota: Lições de Empreendedores que Superaram Crises" at bounding box center [166, 107] width 75 height 127
click at [134, 83] on strong "Corrigindo a Rota: Lições de Empreendedores que Superaram Crises" at bounding box center [190, 113] width 113 height 97
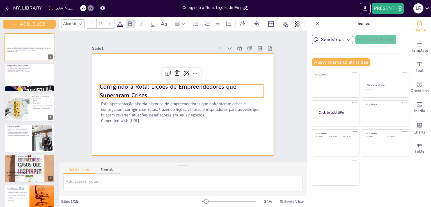
click at [134, 131] on div at bounding box center [179, 103] width 207 height 167
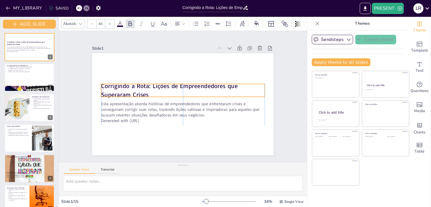
click at [156, 84] on strong "Corrigindo a Rota: Lições de Empreendedores que Superaram Crises" at bounding box center [199, 89] width 87 height 120
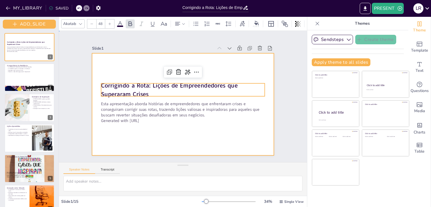
click at [218, 63] on div at bounding box center [179, 89] width 208 height 179
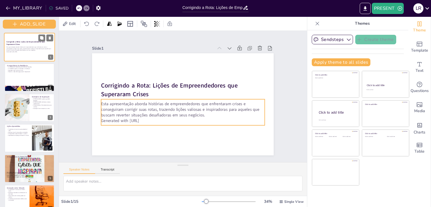
click at [31, 51] on p "Generated with [URL]" at bounding box center [29, 52] width 46 height 2
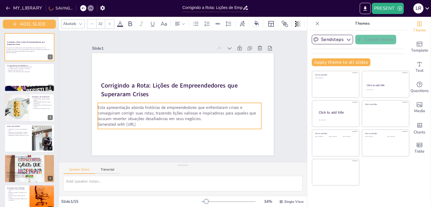
drag, startPoint x: 222, startPoint y: 113, endPoint x: 219, endPoint y: 117, distance: 4.6
click at [219, 117] on p "Esta apresentação aborda histórias de empreendedores que enfrentaram crises e c…" at bounding box center [179, 113] width 163 height 17
click at [218, 117] on p "Esta apresentação aborda histórias de empreendedores que enfrentaram crises e c…" at bounding box center [170, 86] width 96 height 150
click at [24, 85] on div at bounding box center [29, 77] width 51 height 29
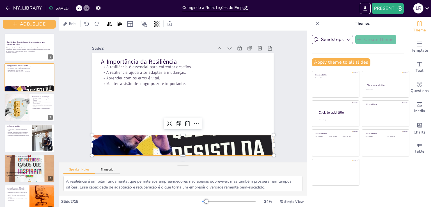
click at [204, 142] on div at bounding box center [136, 106] width 138 height 199
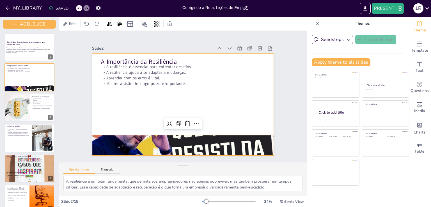
click at [178, 131] on div at bounding box center [180, 104] width 204 height 153
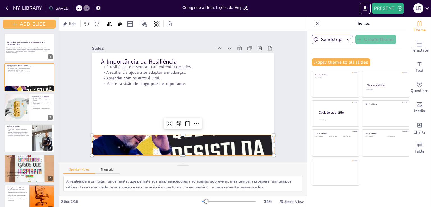
click at [179, 137] on div at bounding box center [140, 121] width 179 height 208
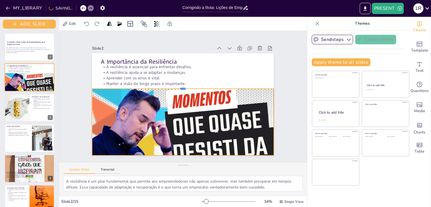
drag, startPoint x: 179, startPoint y: 133, endPoint x: 180, endPoint y: 86, distance: 46.3
click at [180, 104] on div at bounding box center [183, 106] width 182 height 4
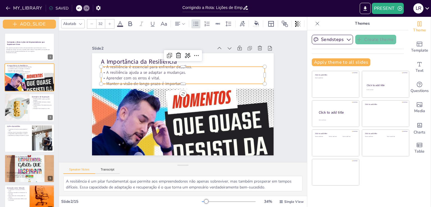
click at [233, 77] on p "Aprender com os erros é vital." at bounding box center [172, 81] width 136 height 101
click at [288, 121] on div "Slide 1 Corrigindo a Rota: Lições de Empreendedores que Superaram Crises Esta a…" at bounding box center [183, 97] width 252 height 278
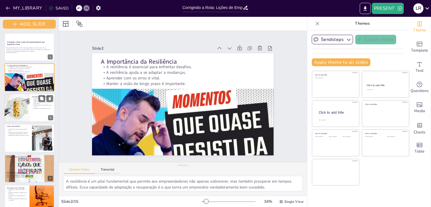
click at [39, 114] on div at bounding box center [29, 107] width 51 height 29
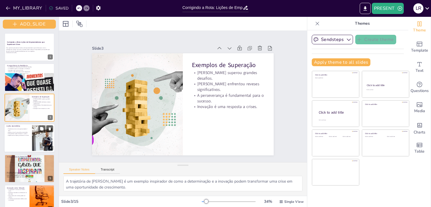
click at [33, 142] on div at bounding box center [42, 138] width 39 height 26
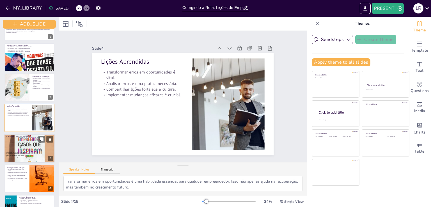
click at [32, 153] on p "O networking abre portas para oportunidades." at bounding box center [28, 154] width 46 height 2
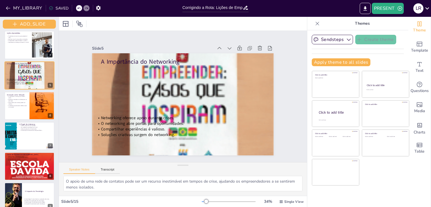
scroll to position [95, 0]
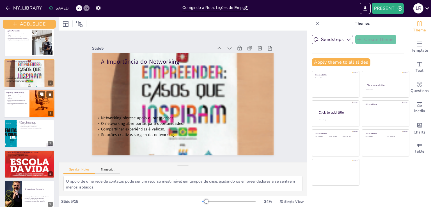
click at [22, 101] on p "Novas fontes de receita podem ser criadas." at bounding box center [16, 100] width 20 height 3
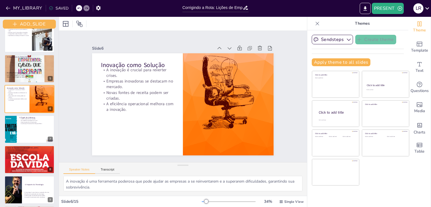
scroll to position [113, 0]
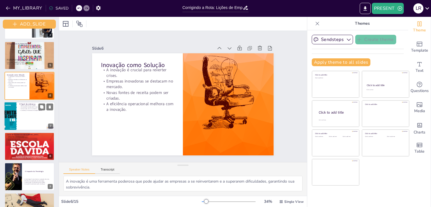
click at [32, 122] on div at bounding box center [29, 116] width 51 height 29
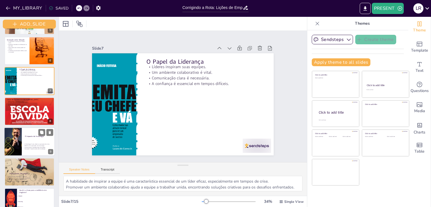
scroll to position [149, 0]
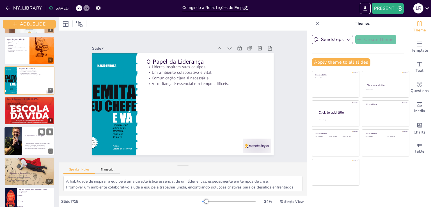
click at [25, 145] on p "Eficiência é aumentada com tecnologia." at bounding box center [39, 146] width 33 height 2
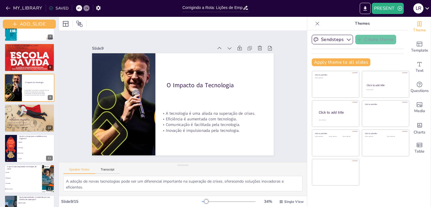
scroll to position [206, 0]
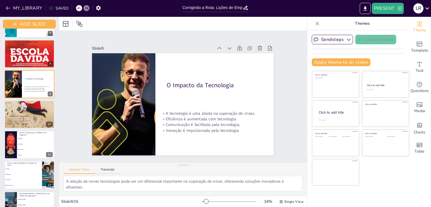
click at [53, 160] on div "Corrigindo a Rota: Lições de Empreendedores que Superaram Crises Esta apresenta…" at bounding box center [29, 53] width 59 height 453
click at [42, 117] on p "Planejamento Estratégico" at bounding box center [32, 116] width 46 height 2
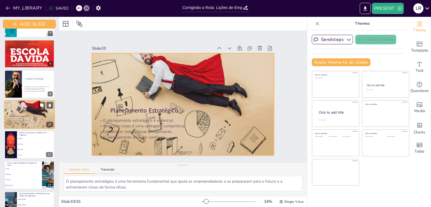
scroll to position [202, 0]
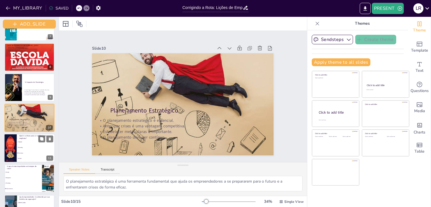
click at [38, 145] on li "Networking" at bounding box center [36, 147] width 38 height 5
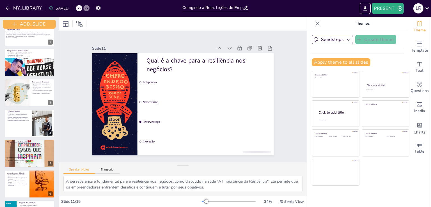
scroll to position [0, 0]
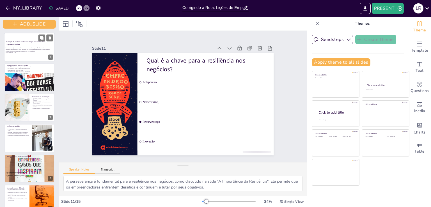
click at [18, 60] on div at bounding box center [29, 47] width 51 height 29
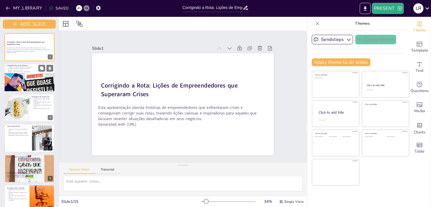
click at [29, 76] on div at bounding box center [30, 88] width 52 height 30
